Goal: Transaction & Acquisition: Purchase product/service

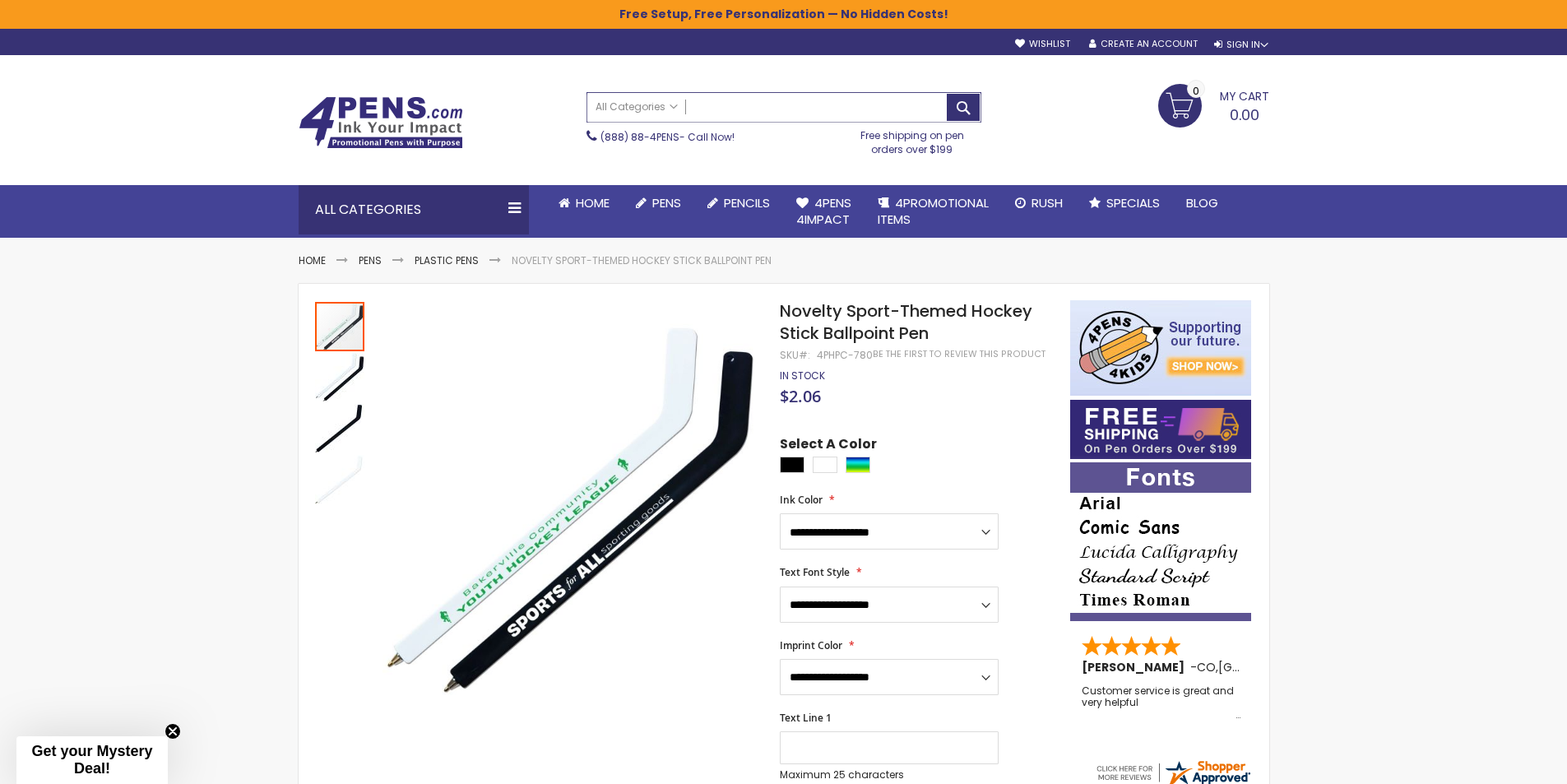
click at [768, 115] on input "Search" at bounding box center [784, 107] width 394 height 28
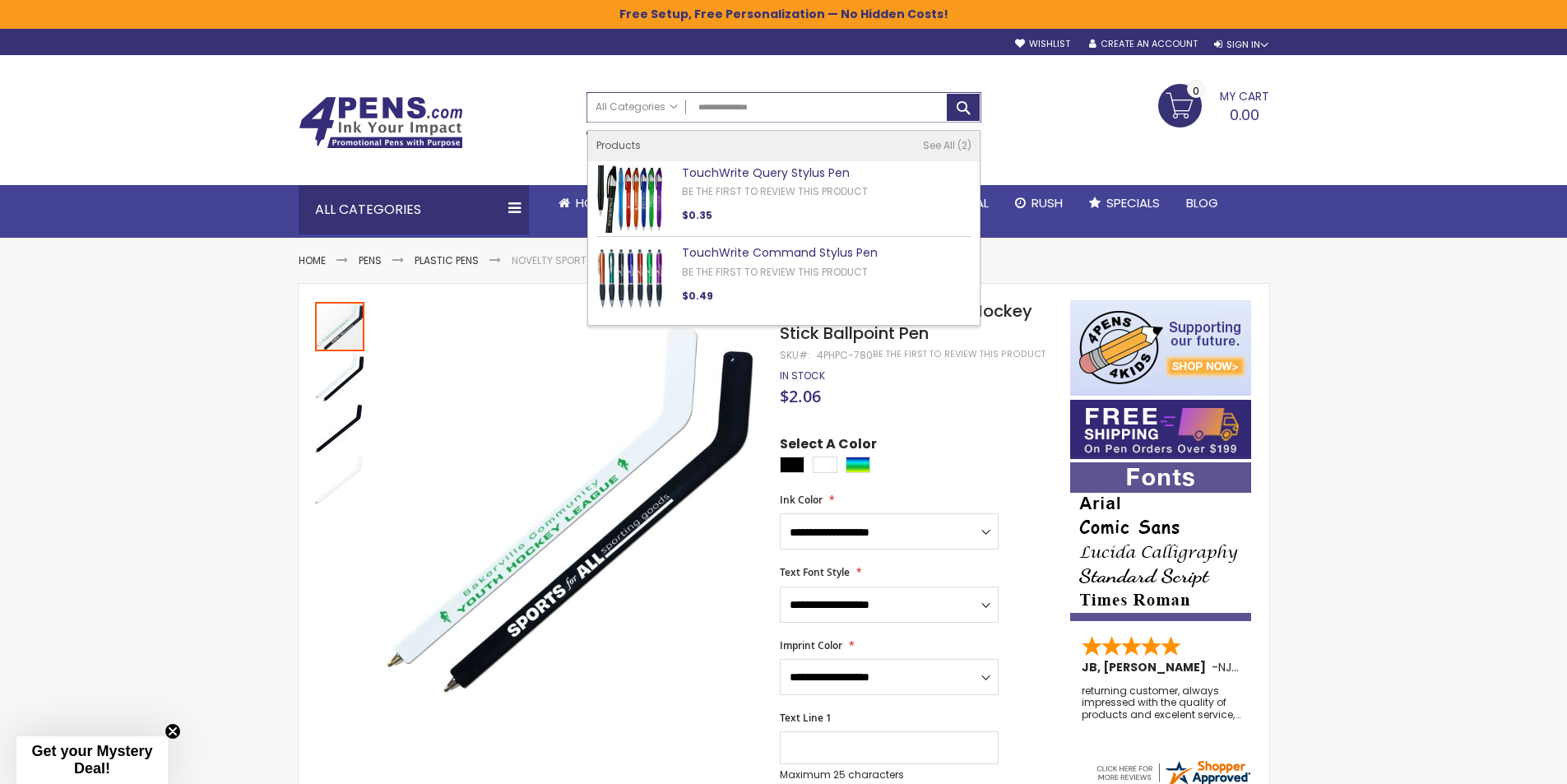
type input "**********"
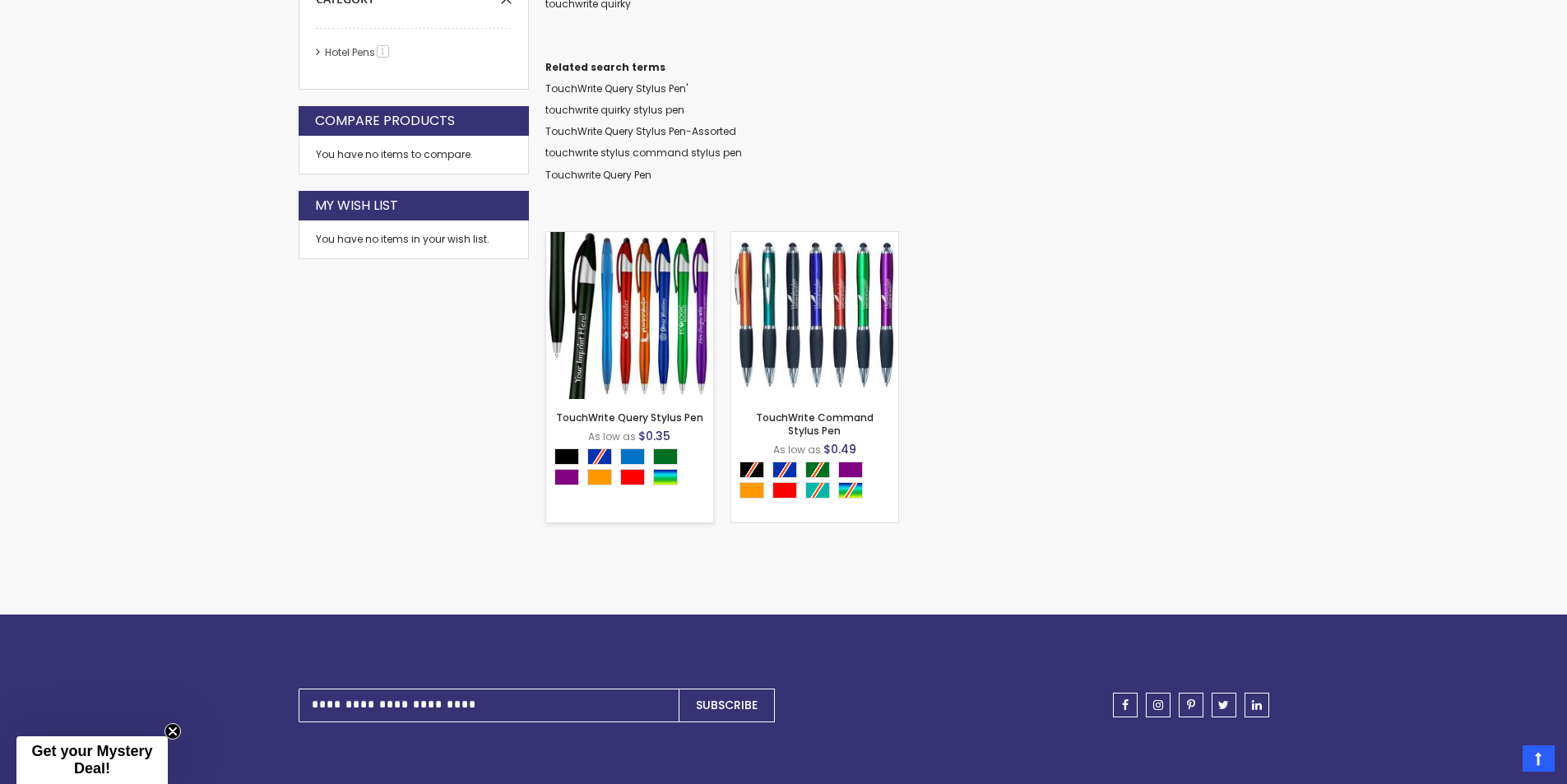
scroll to position [440, 0]
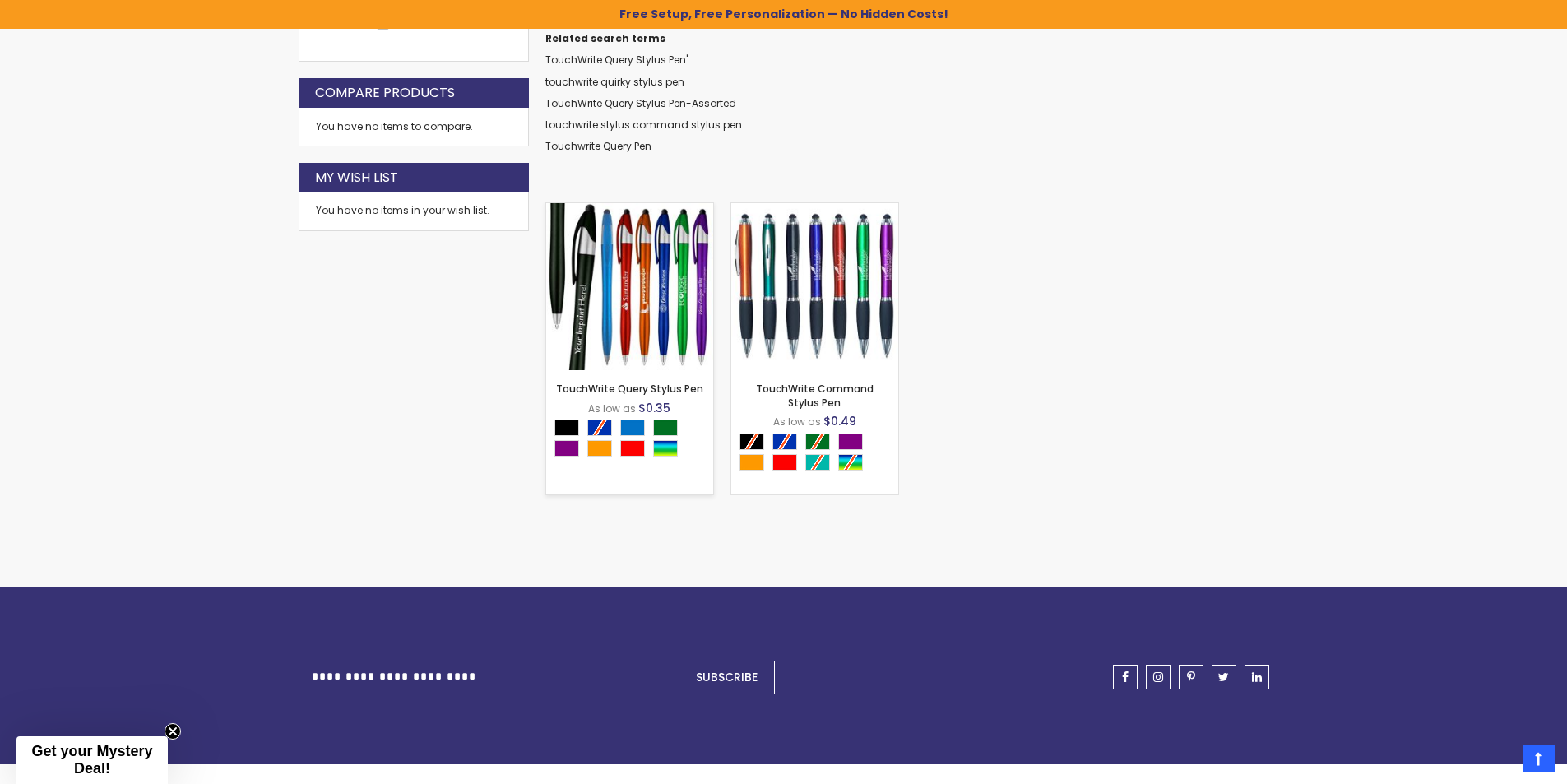
click at [646, 291] on img at bounding box center [630, 287] width 167 height 167
